Goal: Find specific page/section: Find specific page/section

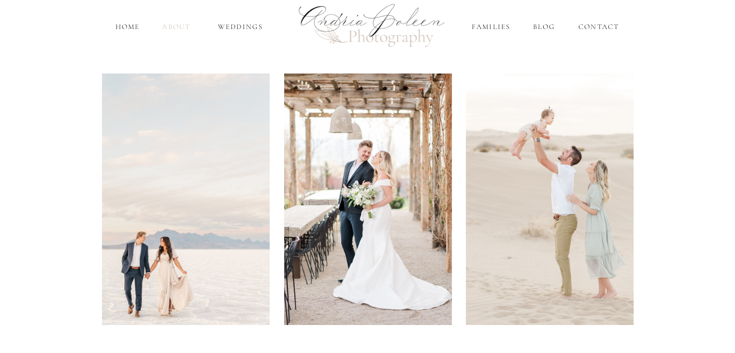
click at [175, 28] on nav "About" at bounding box center [176, 26] width 33 height 11
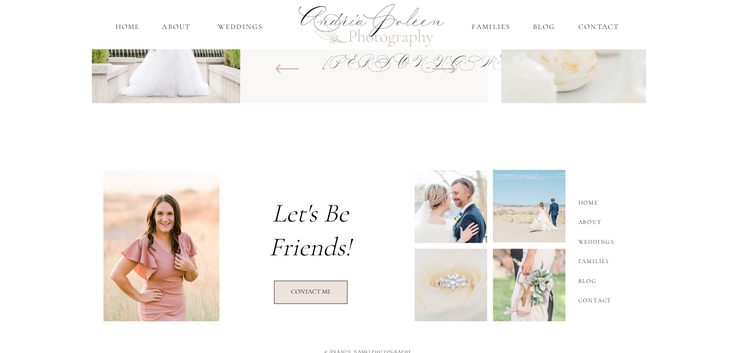
scroll to position [1322, 0]
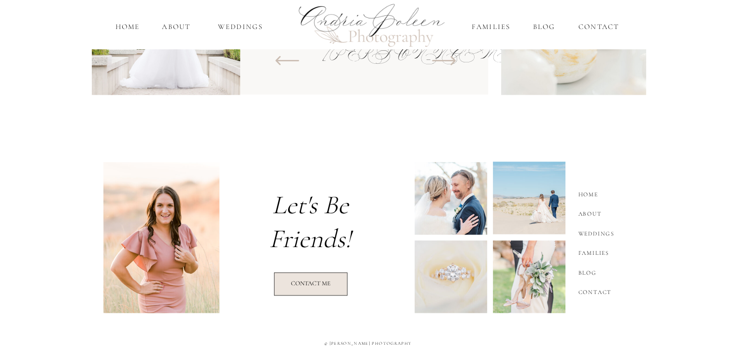
click at [602, 233] on nav "Weddings" at bounding box center [598, 232] width 41 height 12
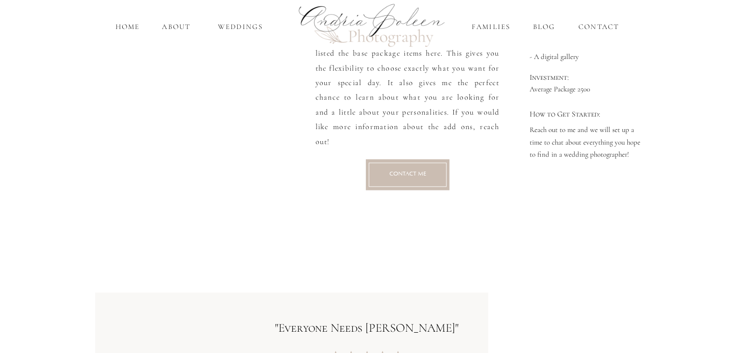
scroll to position [1298, 0]
